Goal: Information Seeking & Learning: Stay updated

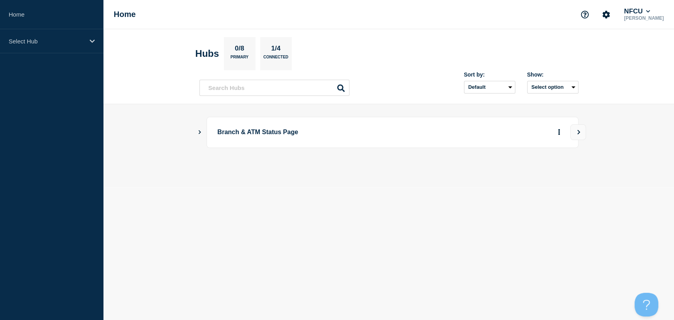
click at [201, 132] on icon "Show Connected Hubs" at bounding box center [199, 132] width 5 height 4
click at [199, 133] on icon "Show Connected Hubs" at bounding box center [200, 132] width 2 height 4
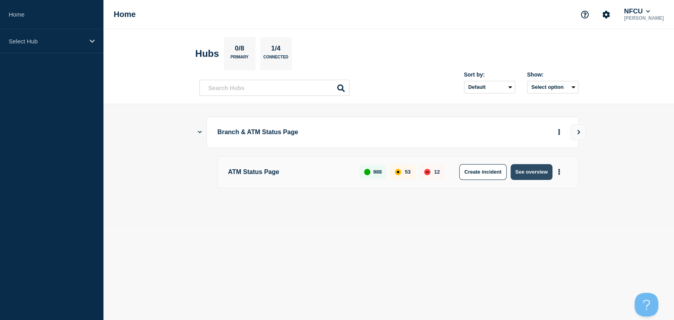
click at [533, 175] on button "See overview" at bounding box center [531, 172] width 42 height 16
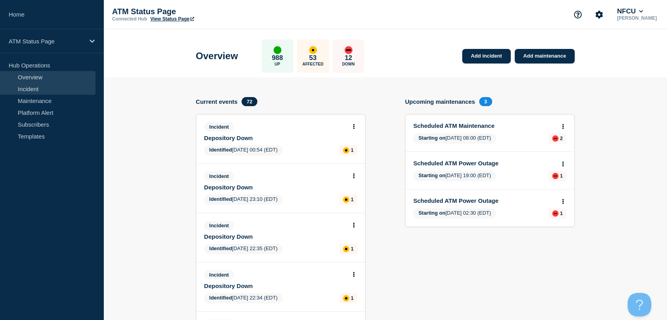
click at [32, 90] on link "Incident" at bounding box center [48, 89] width 96 height 12
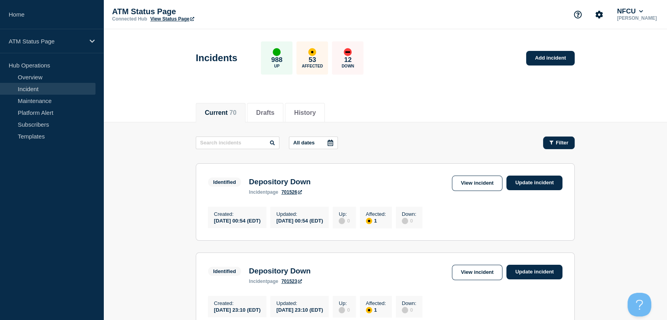
click at [567, 147] on button "Filter" at bounding box center [559, 143] width 32 height 13
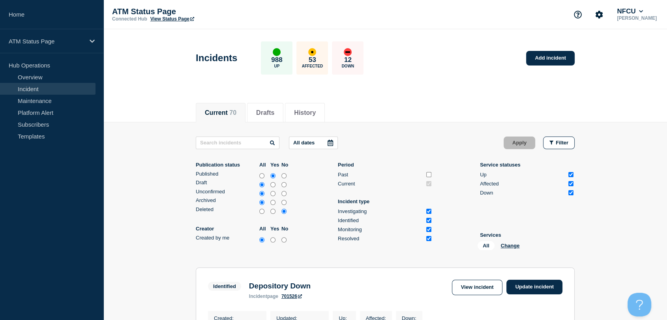
click at [571, 173] on input "Up" at bounding box center [570, 174] width 5 height 5
checkbox input "false"
click at [572, 184] on input "Affected" at bounding box center [570, 183] width 5 height 5
checkbox input "false"
click at [514, 145] on button "Apply" at bounding box center [520, 143] width 32 height 13
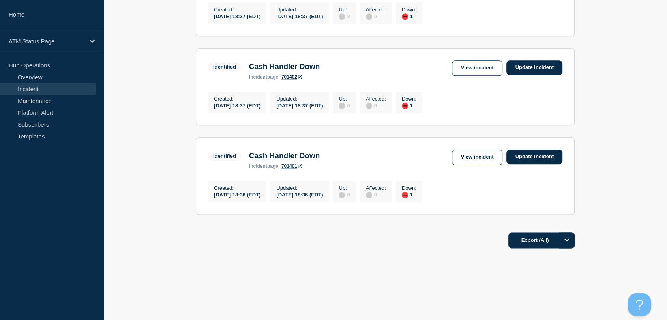
scroll to position [962, 0]
click at [474, 158] on link "View incident" at bounding box center [477, 157] width 51 height 15
